Goal: Find specific page/section: Find specific page/section

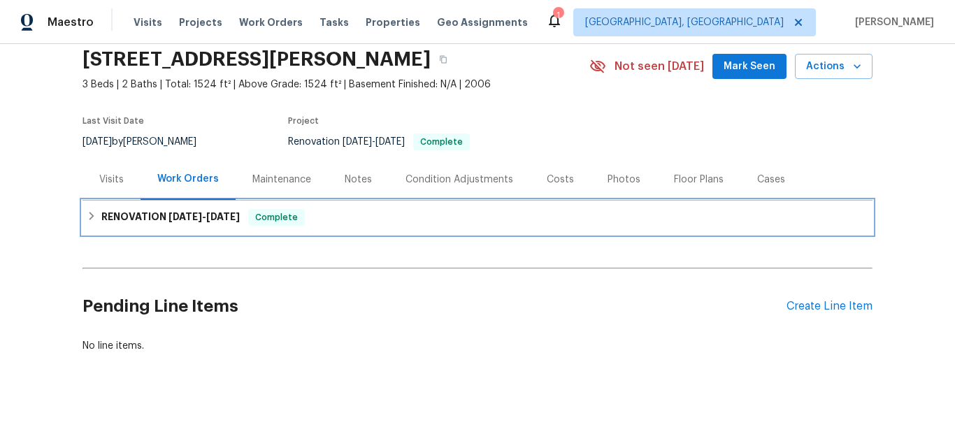
click at [186, 209] on h6 "RENOVATION 8/27/25 - 9/5/25" at bounding box center [170, 217] width 138 height 17
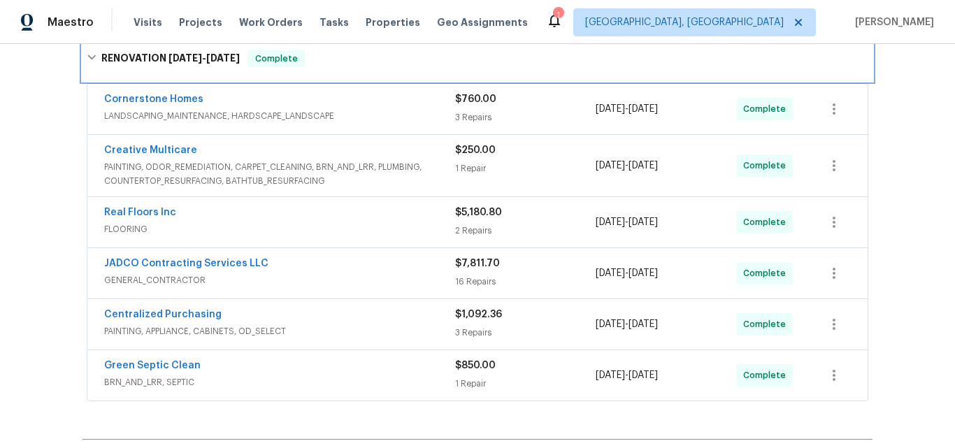
scroll to position [273, 0]
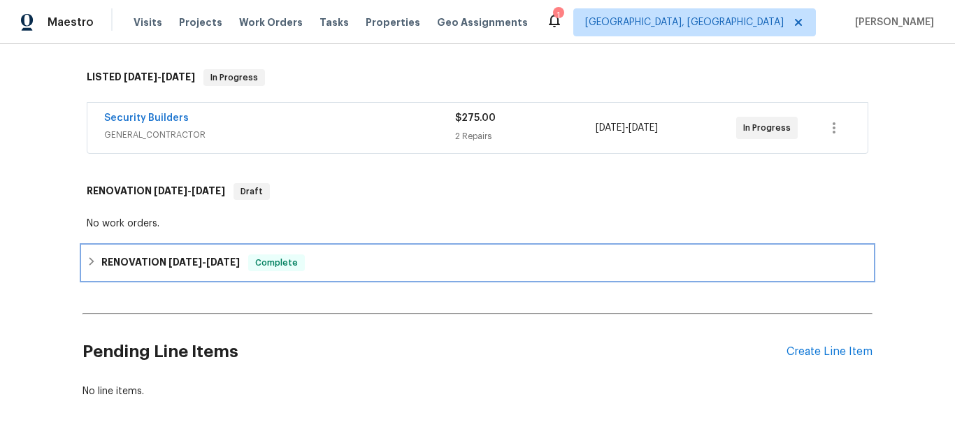
click at [147, 258] on h6 "RENOVATION 8/25/25 - 9/15/25" at bounding box center [170, 263] width 138 height 17
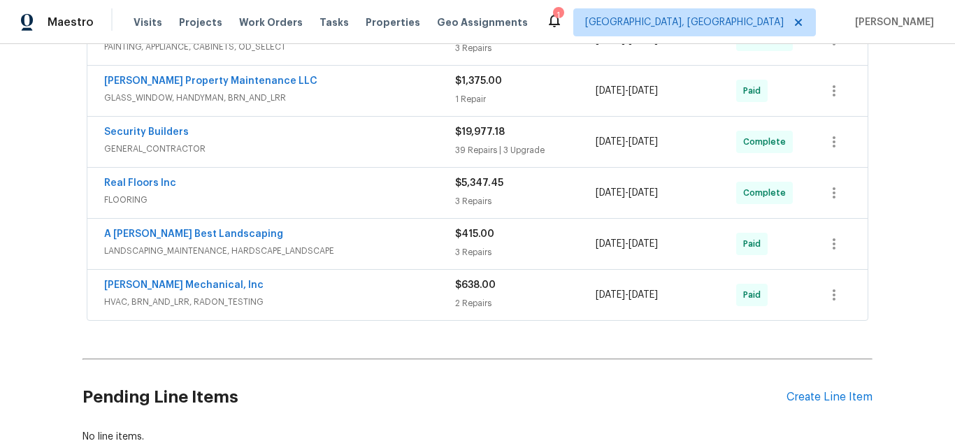
scroll to position [490, 0]
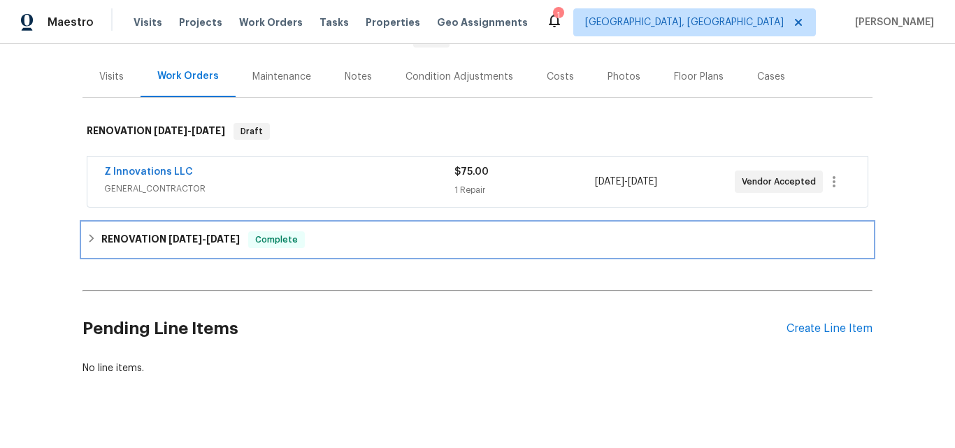
drag, startPoint x: 151, startPoint y: 241, endPoint x: 171, endPoint y: 228, distance: 23.7
click at [150, 241] on h6 "RENOVATION [DATE] - [DATE]" at bounding box center [170, 240] width 138 height 17
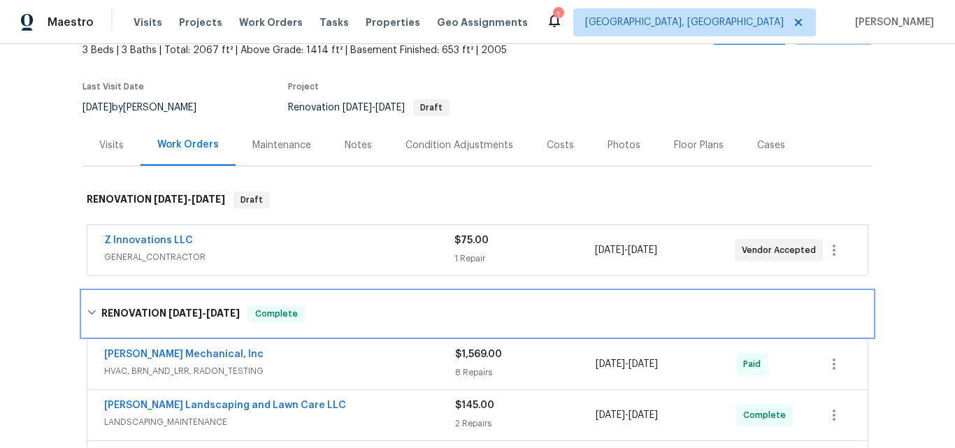
scroll to position [86, 0]
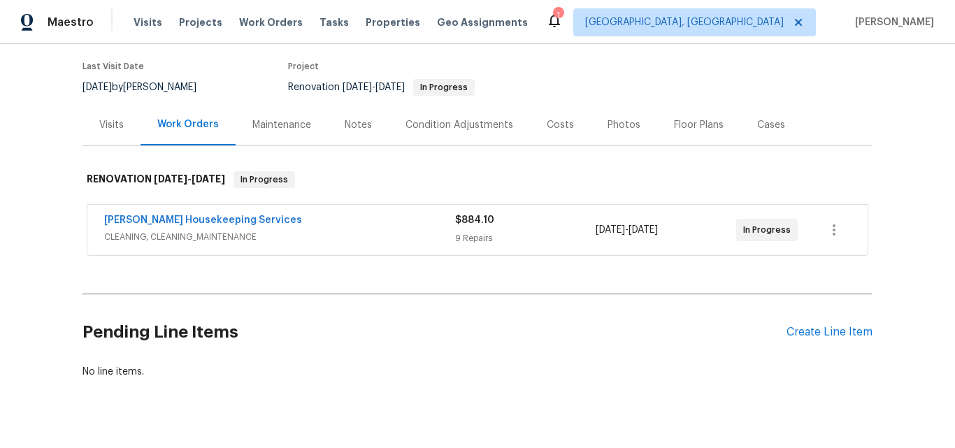
scroll to position [74, 0]
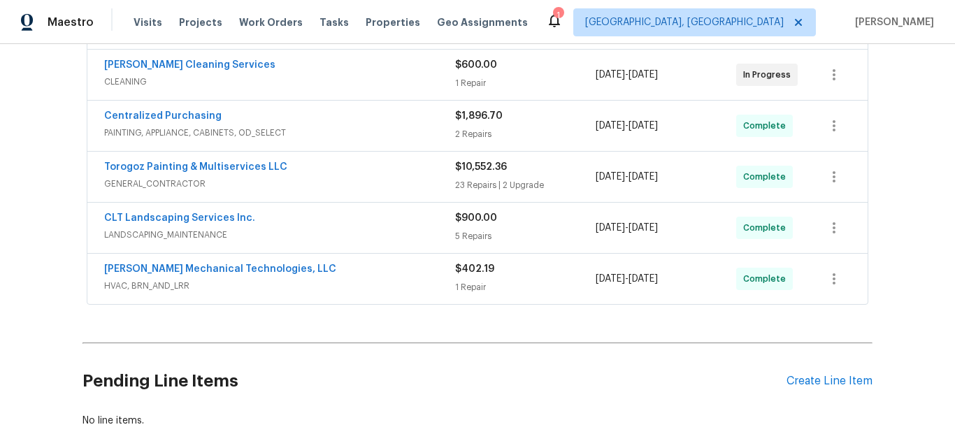
scroll to position [226, 0]
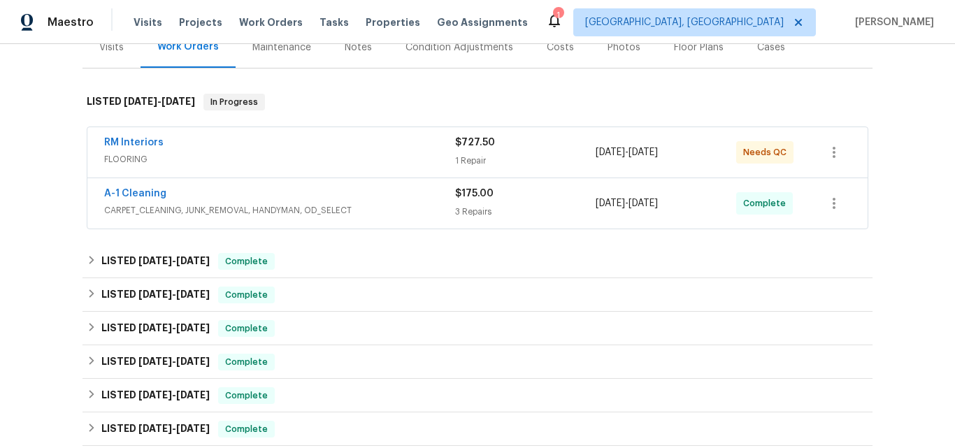
scroll to position [226, 0]
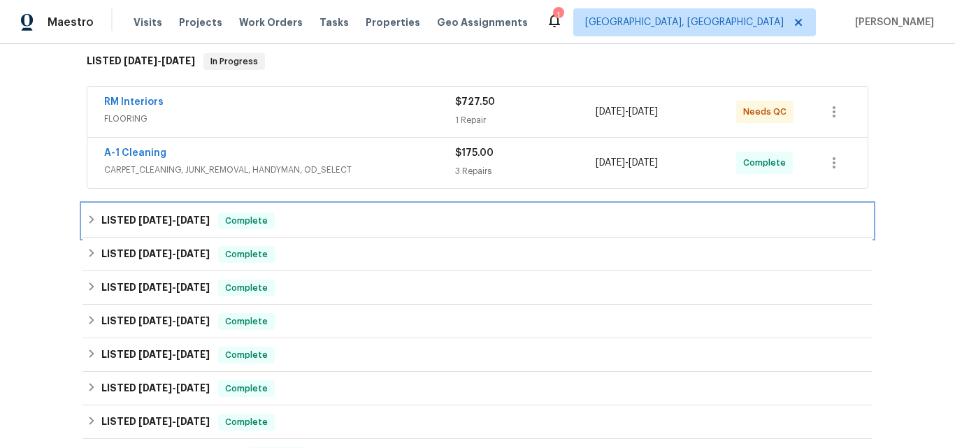
click at [138, 216] on span "8/26/25" at bounding box center [155, 220] width 34 height 10
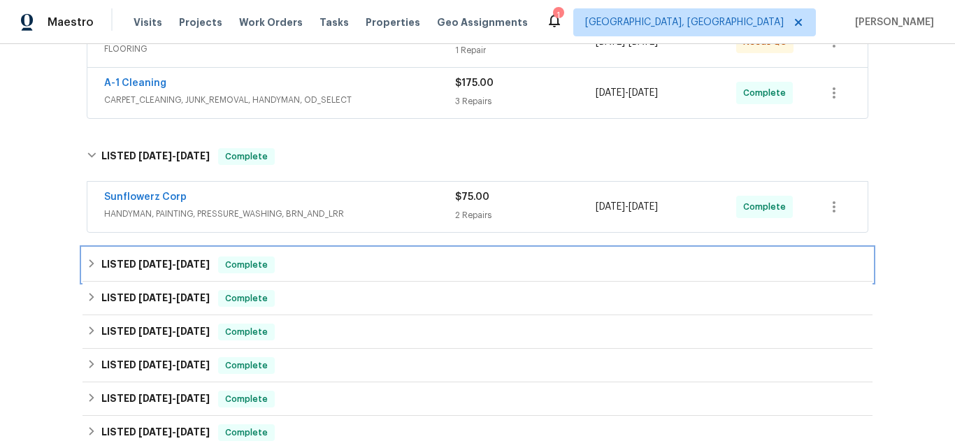
drag, startPoint x: 123, startPoint y: 269, endPoint x: 257, endPoint y: 202, distance: 150.1
click at [123, 268] on h6 "LISTED 7/10/25 - 7/14/25" at bounding box center [155, 265] width 108 height 17
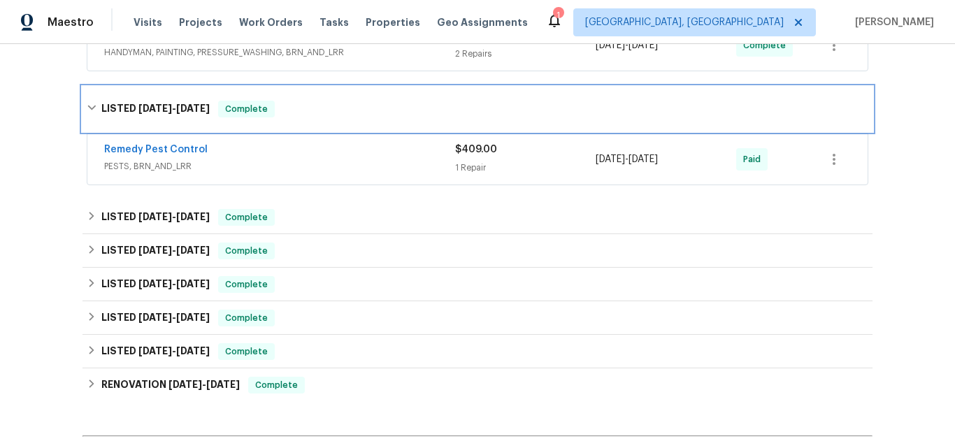
scroll to position [506, 0]
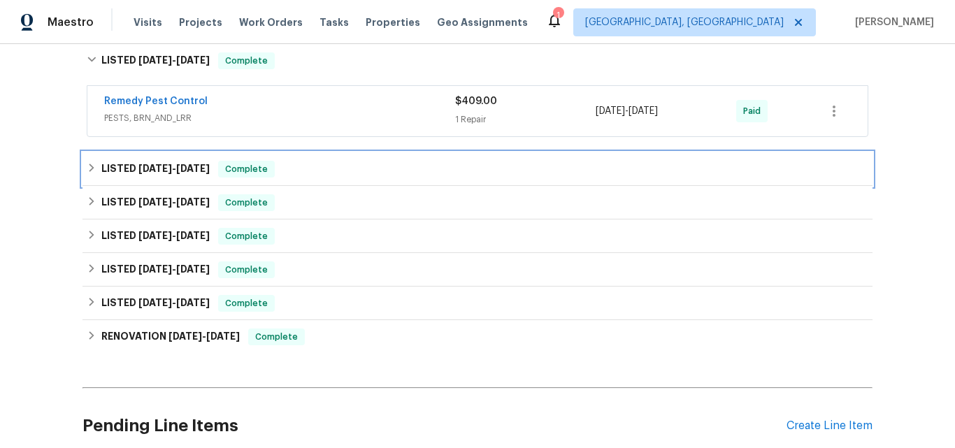
click at [122, 169] on h6 "LISTED 7/10/25 - 7/25/25" at bounding box center [155, 169] width 108 height 17
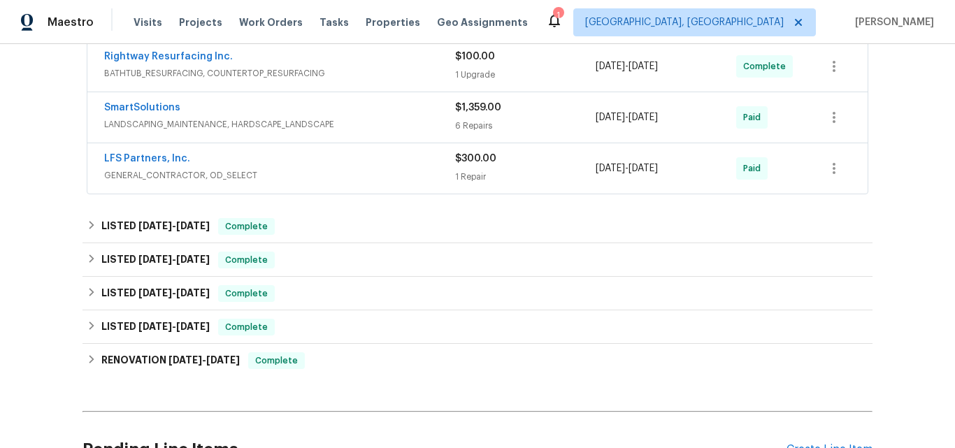
scroll to position [855, 0]
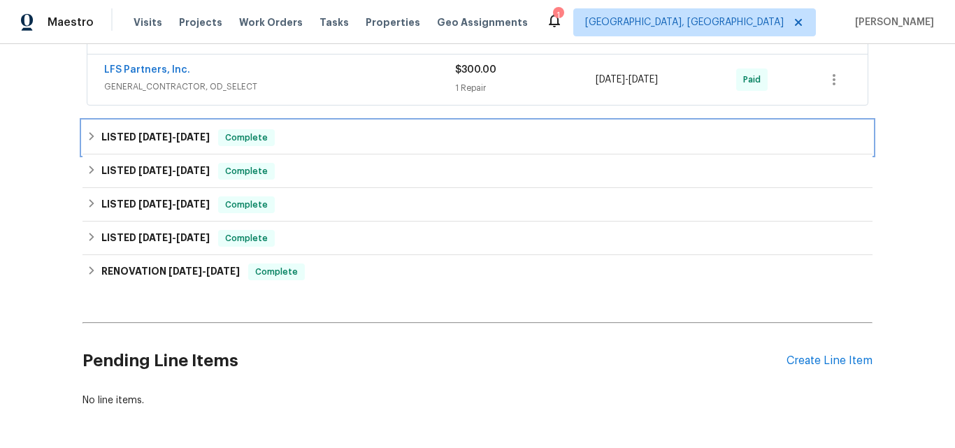
click at [129, 129] on h6 "LISTED 6/13/25 - 6/16/25" at bounding box center [155, 137] width 108 height 17
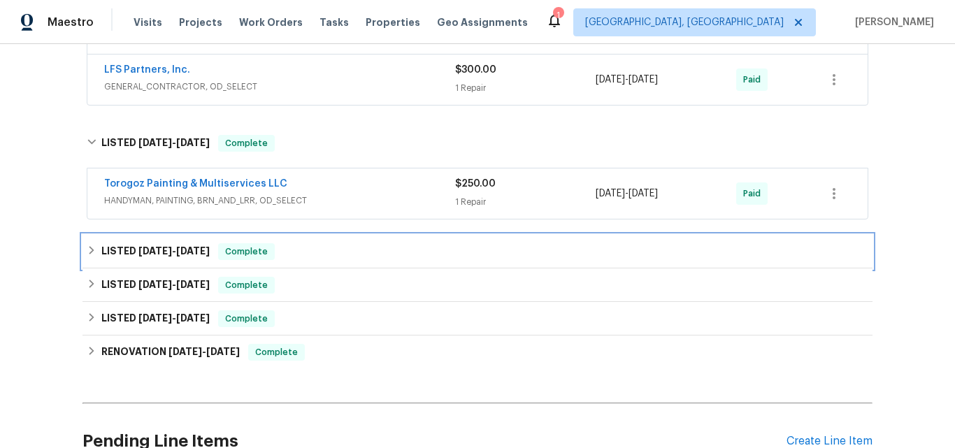
click at [144, 244] on h6 "LISTED 5/1/25 - 6/25/25" at bounding box center [155, 251] width 108 height 17
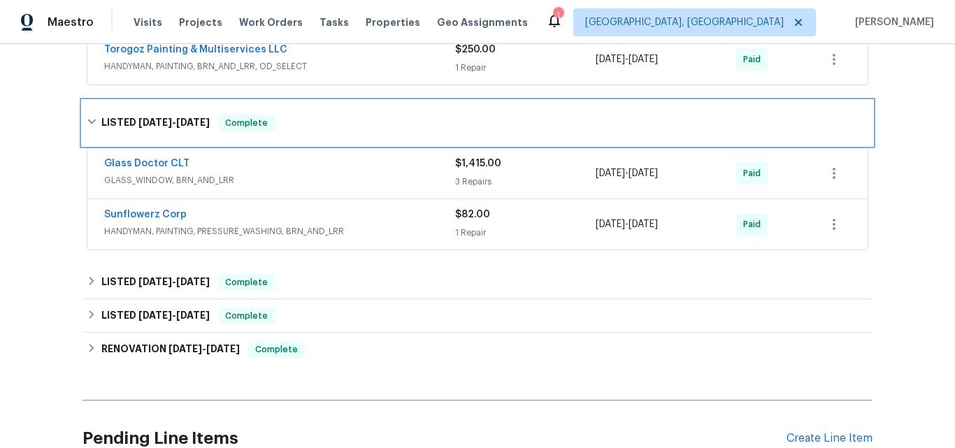
scroll to position [995, 0]
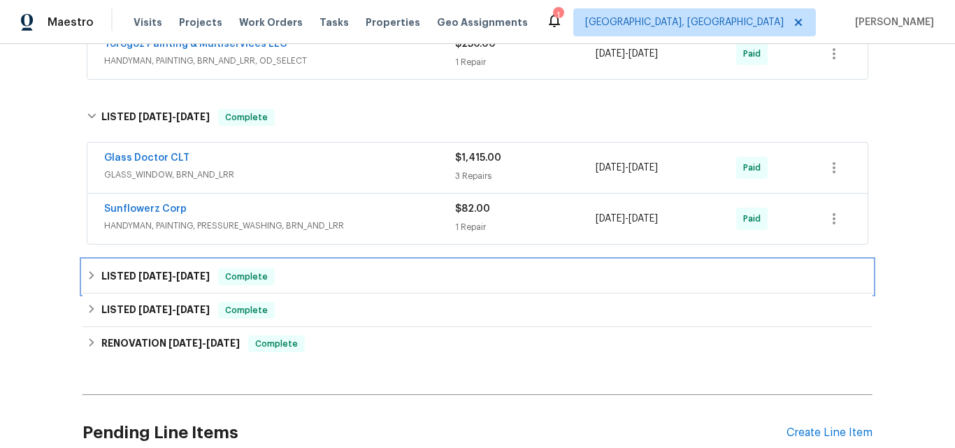
drag, startPoint x: 154, startPoint y: 272, endPoint x: 176, endPoint y: 225, distance: 51.9
click at [152, 272] on span "4/7/25" at bounding box center [155, 276] width 34 height 10
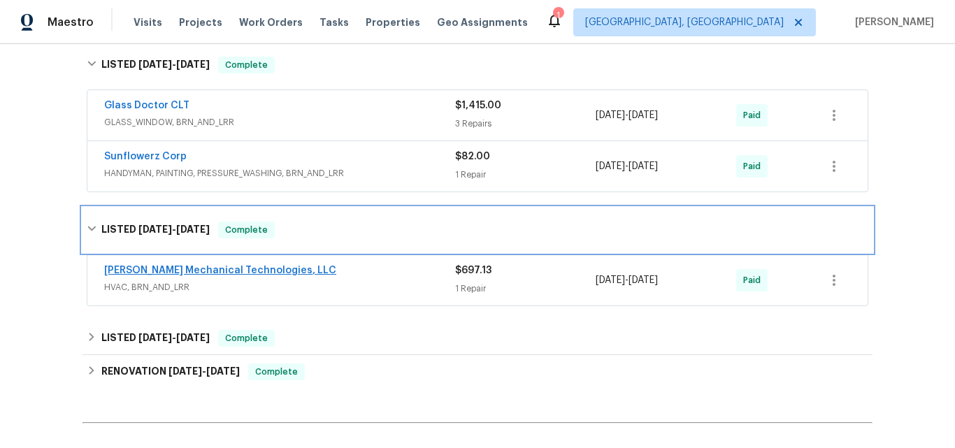
scroll to position [1135, 0]
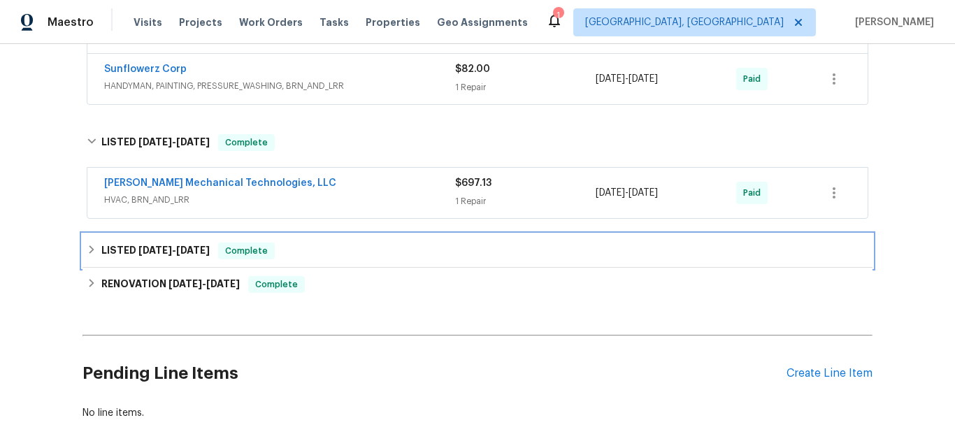
drag, startPoint x: 138, startPoint y: 250, endPoint x: 190, endPoint y: 228, distance: 56.4
click at [138, 250] on span "4/7/25" at bounding box center [155, 250] width 34 height 10
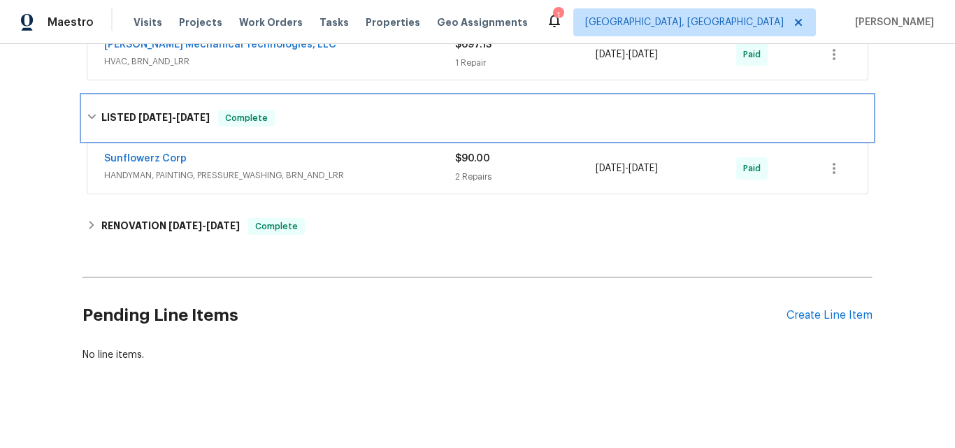
scroll to position [1275, 0]
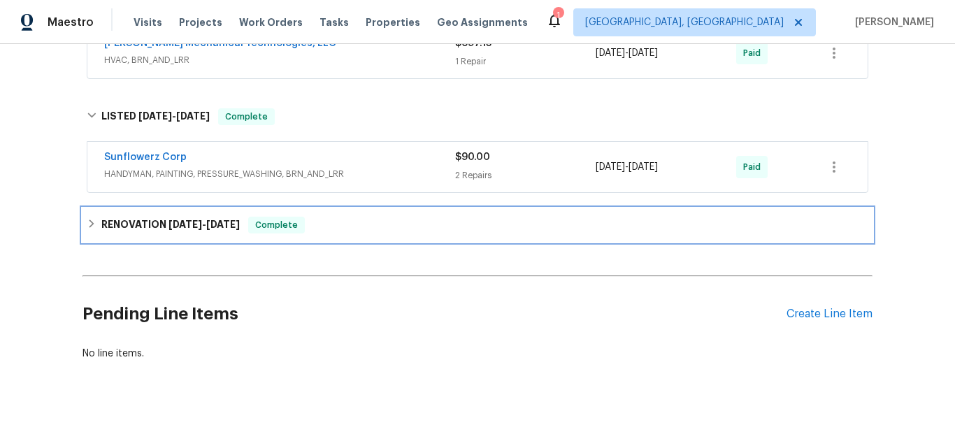
click at [156, 222] on h6 "RENOVATION 2/24/25 - 3/17/25" at bounding box center [170, 225] width 138 height 17
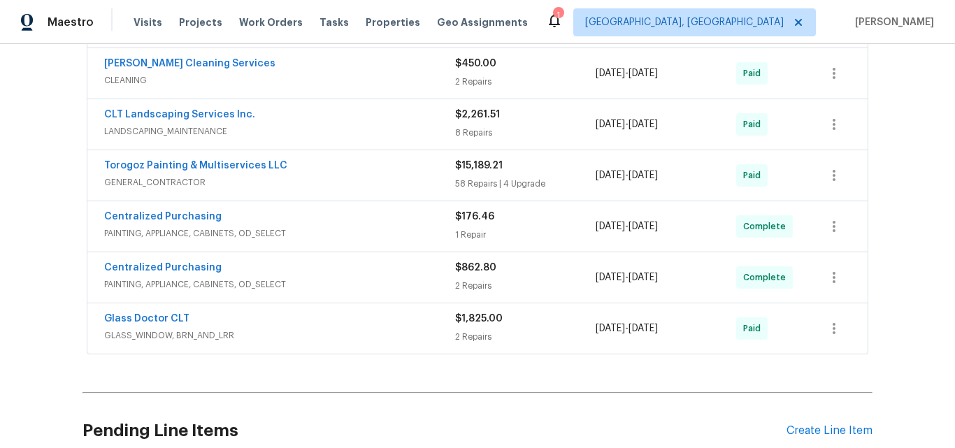
scroll to position [1555, 0]
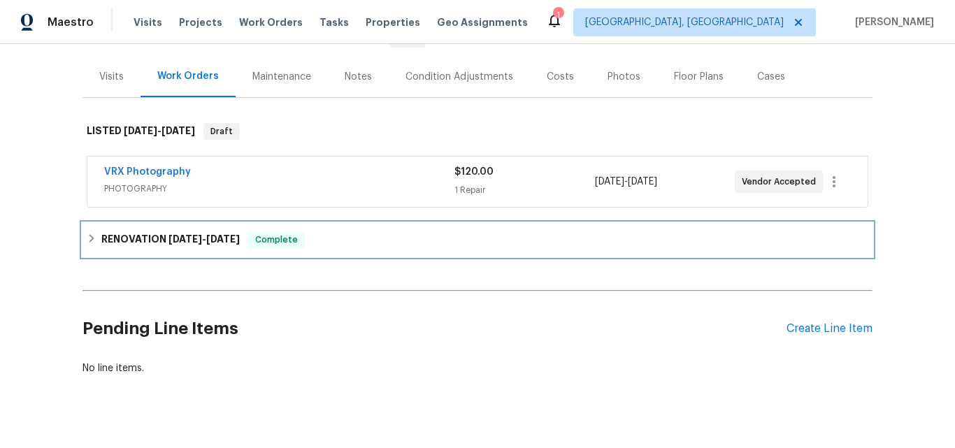
click at [169, 243] on span "8/26/25" at bounding box center [186, 239] width 34 height 10
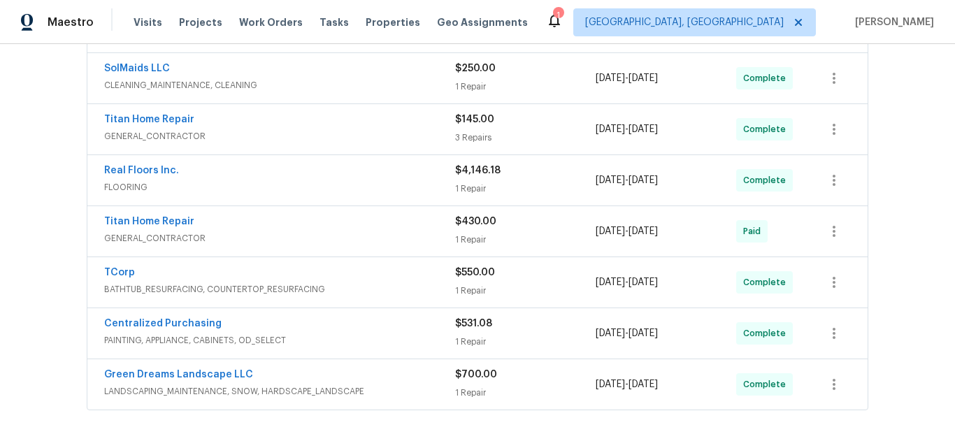
scroll to position [436, 0]
